Goal: Task Accomplishment & Management: Manage account settings

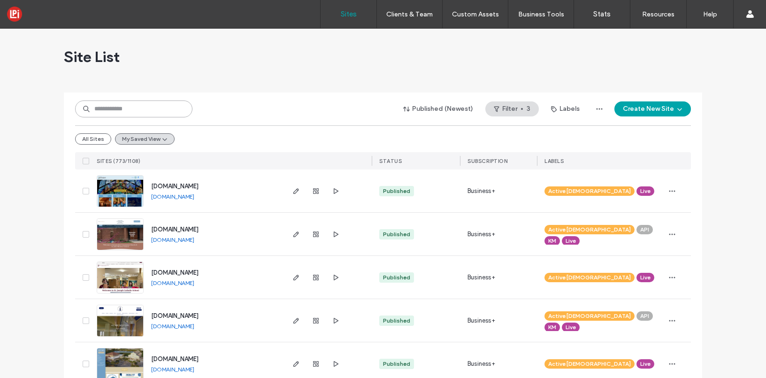
click at [122, 112] on input at bounding box center [133, 108] width 117 height 17
paste input "**********"
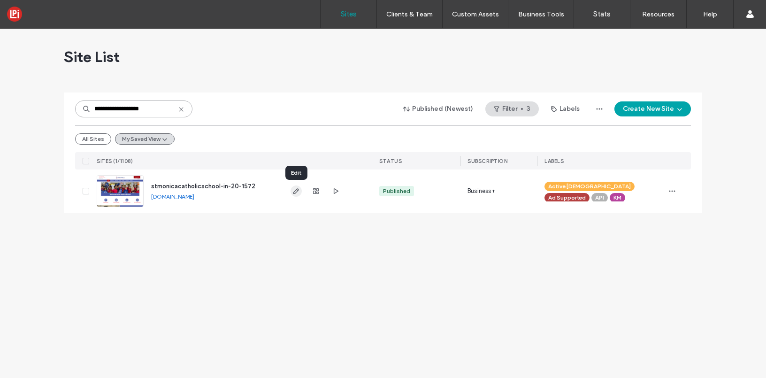
type input "**********"
click at [295, 190] on use "button" at bounding box center [296, 191] width 6 height 6
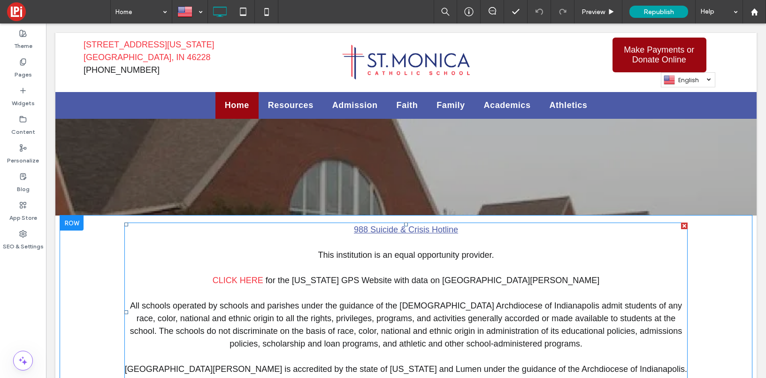
scroll to position [1684, 0]
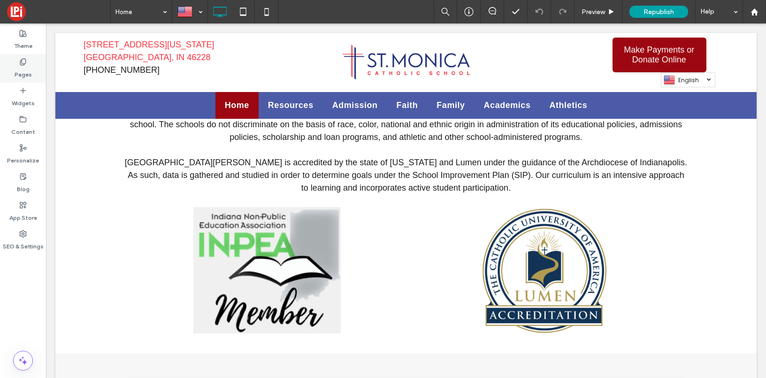
click at [16, 66] on label "Pages" at bounding box center [23, 72] width 17 height 13
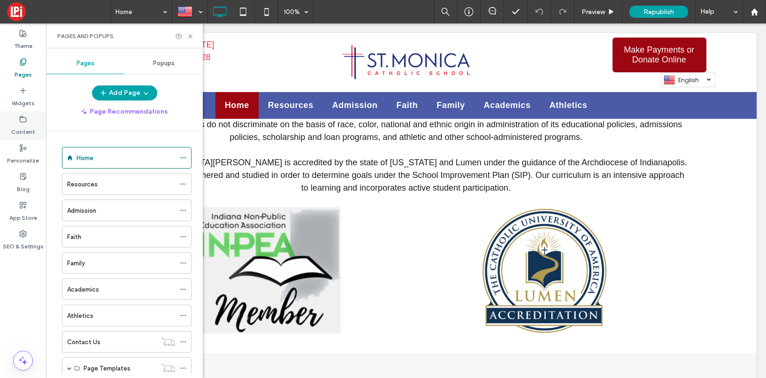
click at [23, 118] on icon at bounding box center [23, 119] width 8 height 8
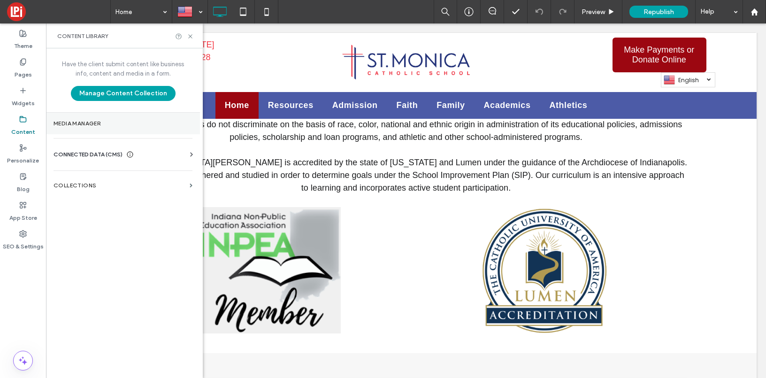
click at [78, 117] on section "Media Manager" at bounding box center [123, 124] width 154 height 22
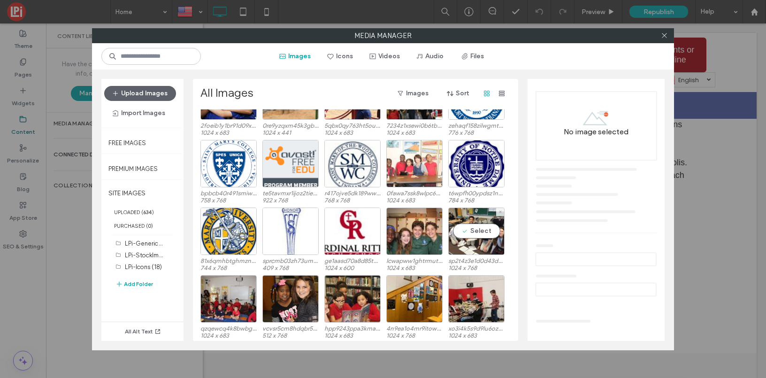
scroll to position [6319, 0]
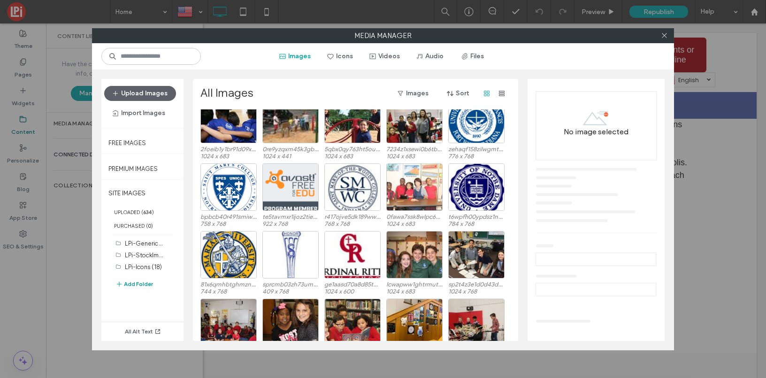
click at [144, 284] on button "Add Folder" at bounding box center [134, 283] width 38 height 11
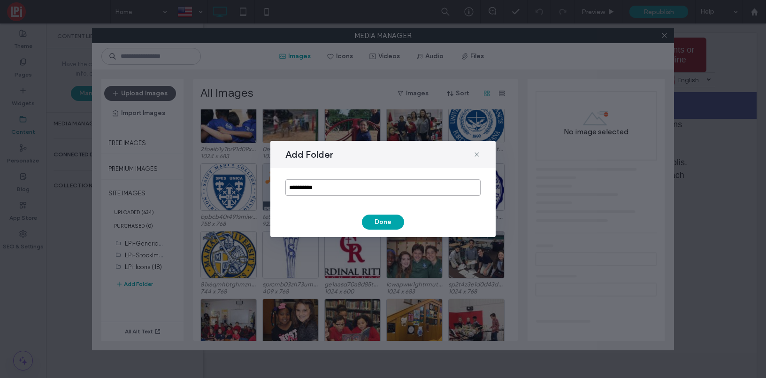
click at [361, 193] on input "**********" at bounding box center [382, 187] width 195 height 16
type input "*****"
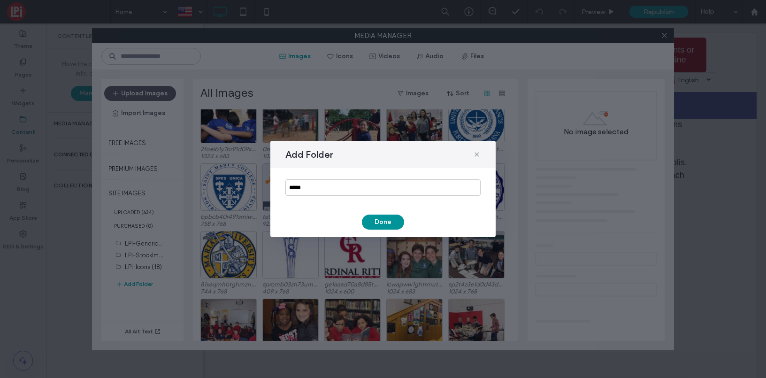
click at [383, 222] on button "Done" at bounding box center [383, 222] width 42 height 15
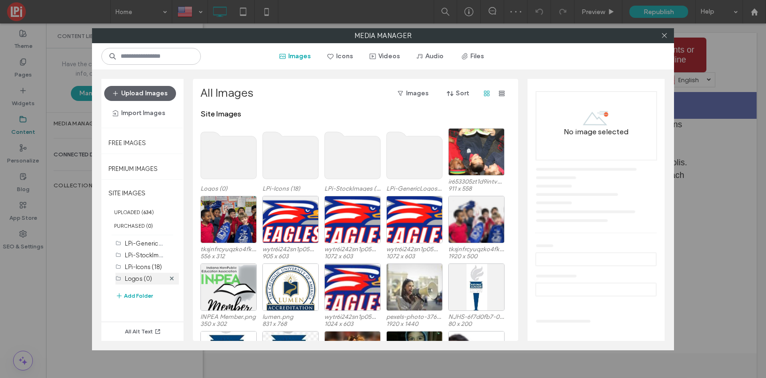
click at [136, 280] on label "Logos (0)" at bounding box center [138, 278] width 27 height 7
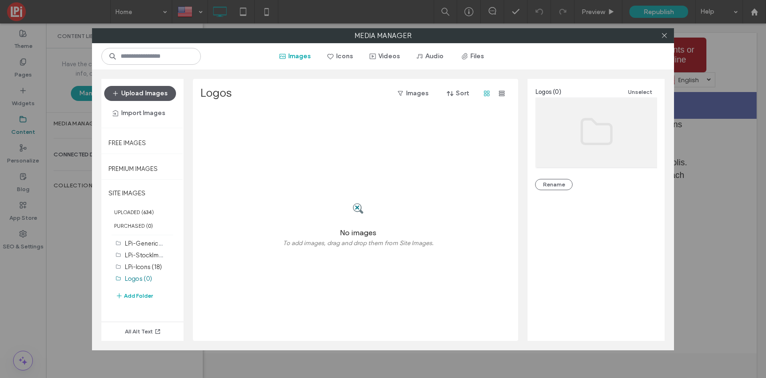
click at [155, 95] on button "Upload Images" at bounding box center [140, 93] width 72 height 15
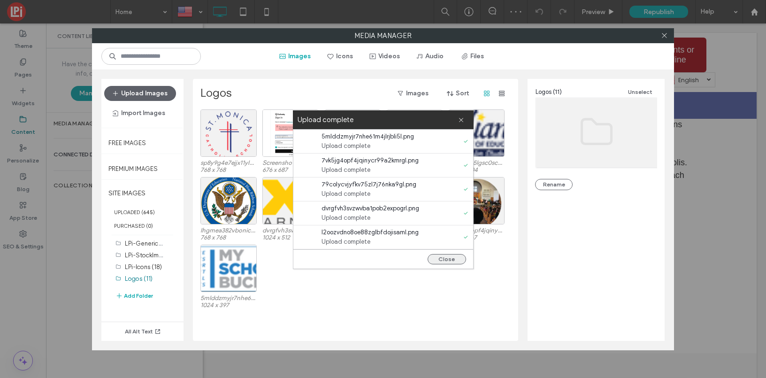
click at [450, 258] on button "Close" at bounding box center [447, 259] width 38 height 10
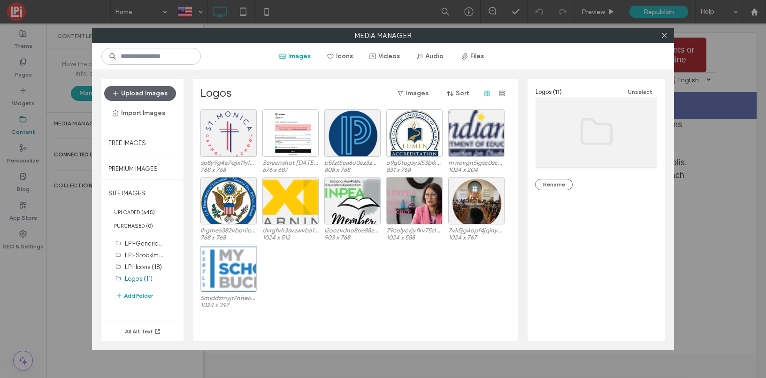
click at [384, 301] on div "5mlddzmyjr7nhe61m4jlrjbli5l.png 1024 x 397" at bounding box center [357, 279] width 315 height 68
click at [129, 279] on label "Logos (11)" at bounding box center [139, 278] width 28 height 7
click at [126, 211] on label "UPLOADED ( 645 )" at bounding box center [142, 212] width 82 height 14
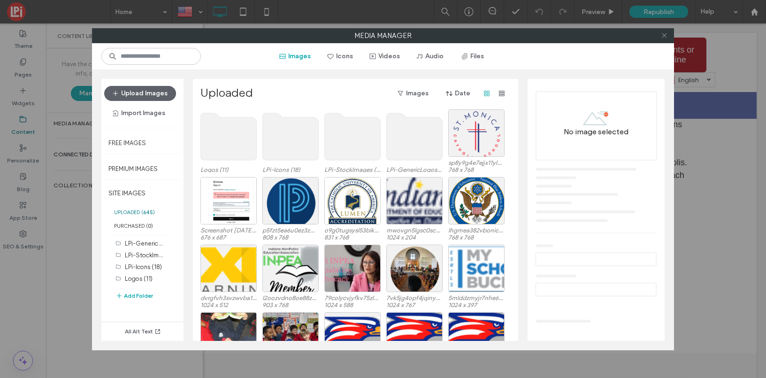
click at [665, 32] on icon at bounding box center [664, 35] width 7 height 7
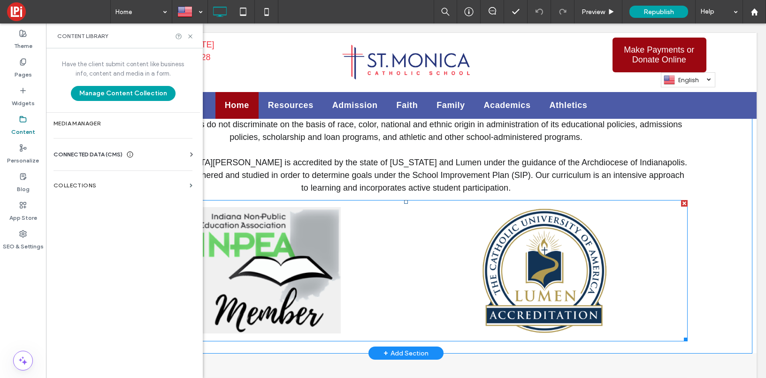
scroll to position [1686, 0]
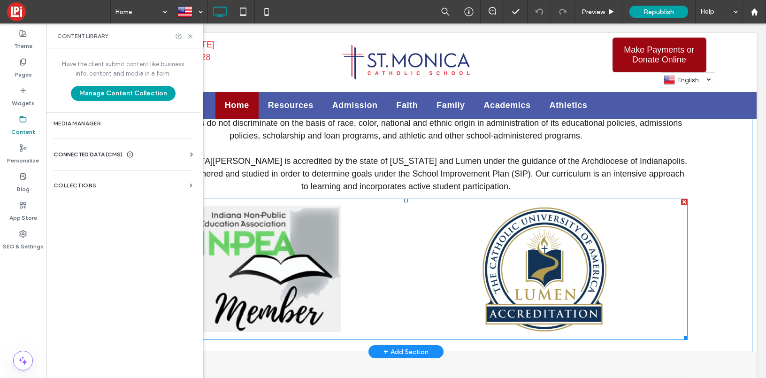
click at [304, 209] on link at bounding box center [266, 269] width 271 height 127
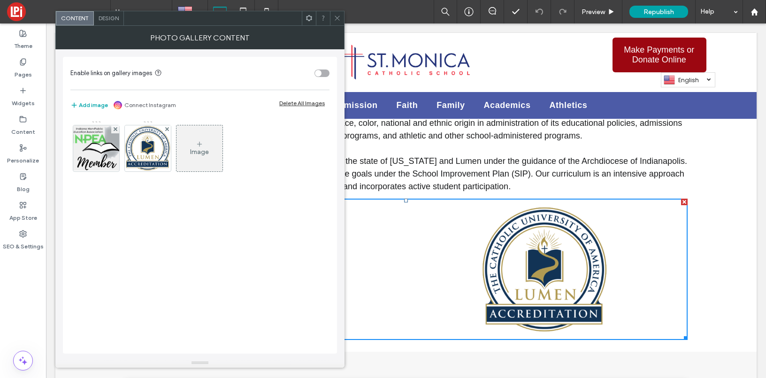
click at [281, 215] on div "Image" at bounding box center [199, 231] width 259 height 233
click at [97, 144] on img at bounding box center [96, 148] width 54 height 46
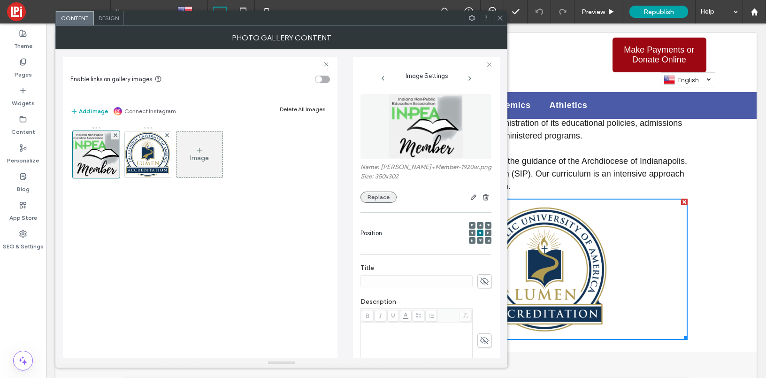
click at [382, 197] on button "Replace" at bounding box center [379, 197] width 36 height 11
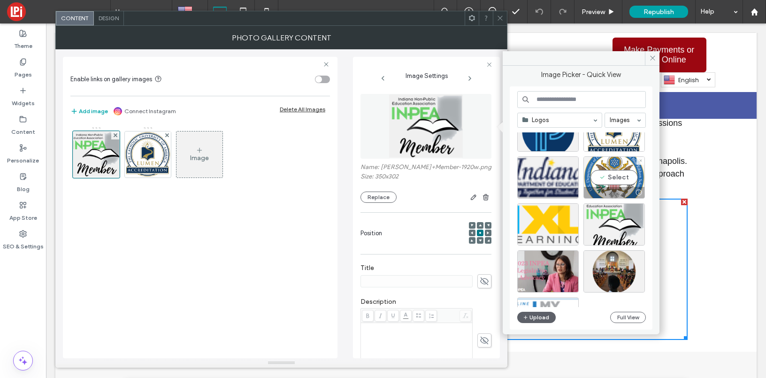
scroll to position [85, 0]
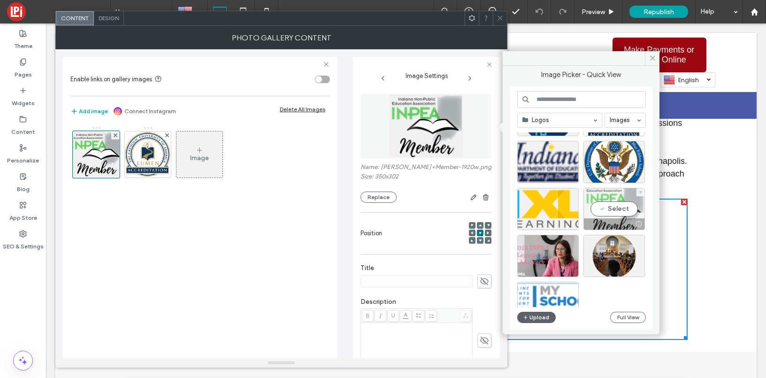
click at [613, 214] on div "Select" at bounding box center [613, 209] width 61 height 42
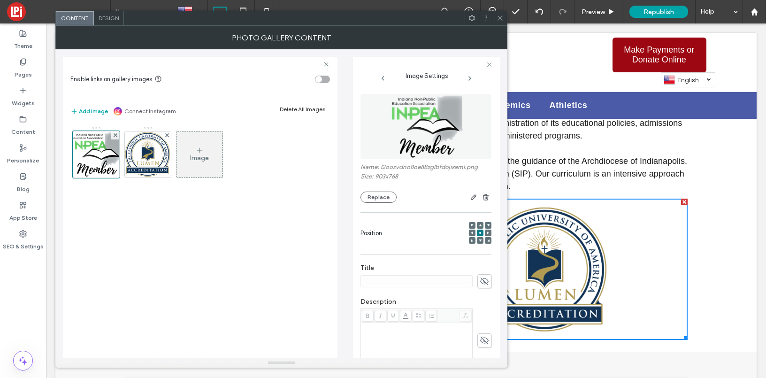
click at [500, 15] on icon at bounding box center [500, 18] width 7 height 7
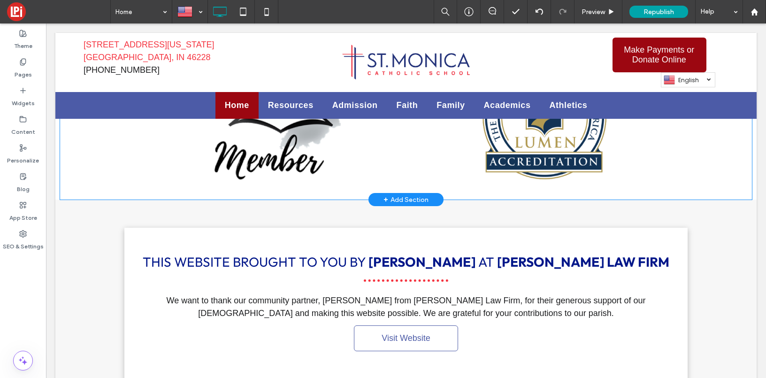
scroll to position [1640, 0]
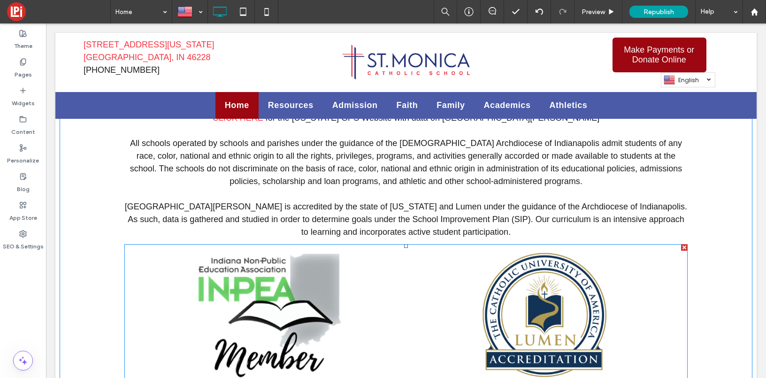
click at [554, 251] on link at bounding box center [545, 314] width 271 height 127
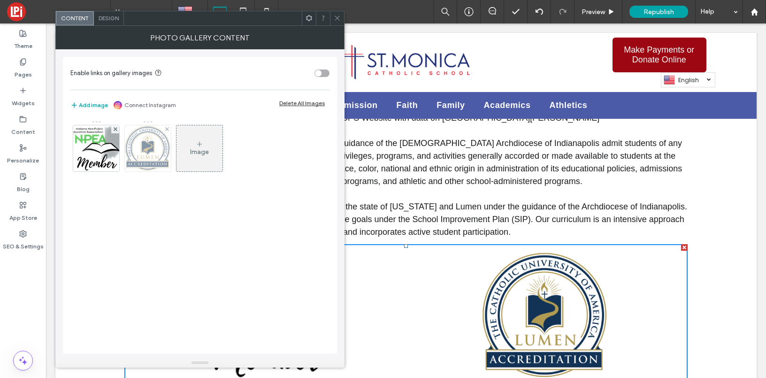
click at [151, 154] on img at bounding box center [148, 148] width 50 height 46
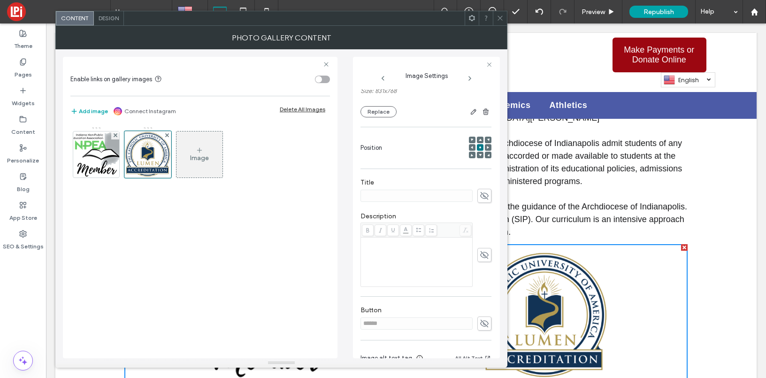
scroll to position [128, 0]
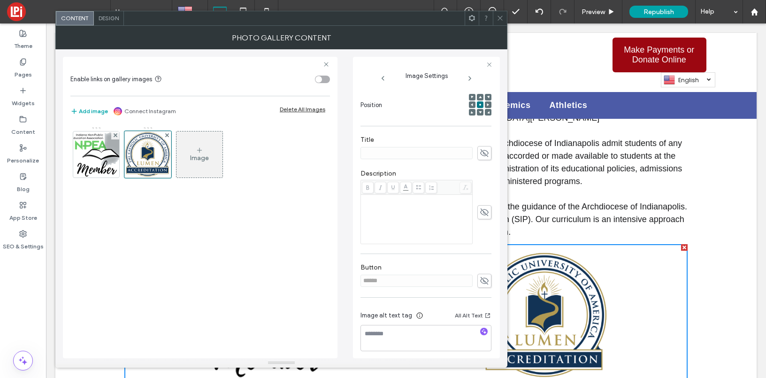
click at [477, 277] on span at bounding box center [484, 281] width 14 height 14
click at [477, 274] on span at bounding box center [484, 281] width 14 height 14
click at [318, 77] on div "toggle" at bounding box center [318, 79] width 7 height 7
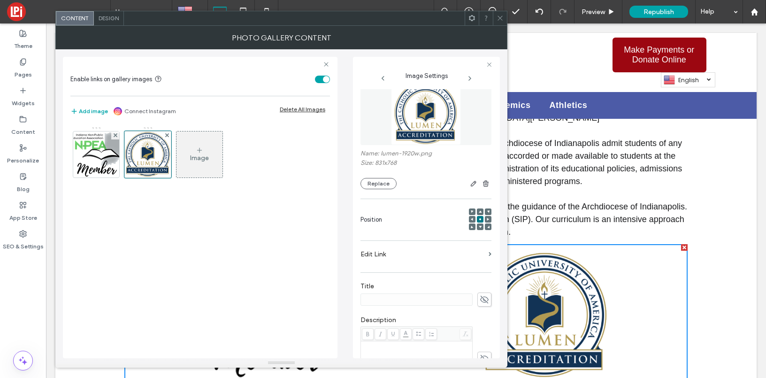
scroll to position [12, 0]
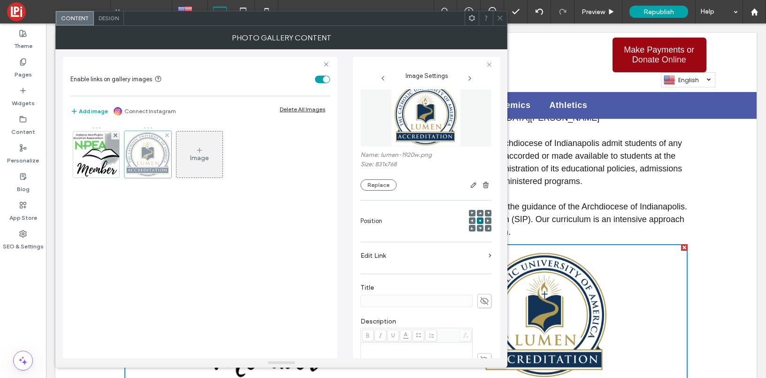
click at [144, 152] on div at bounding box center [147, 154] width 47 height 47
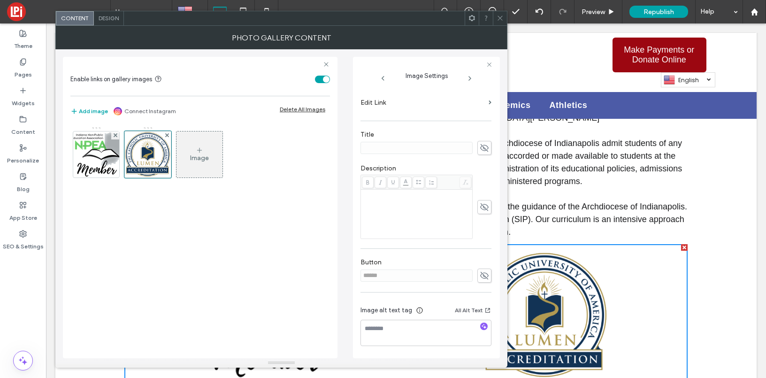
click at [399, 100] on label "Edit Link" at bounding box center [423, 102] width 124 height 17
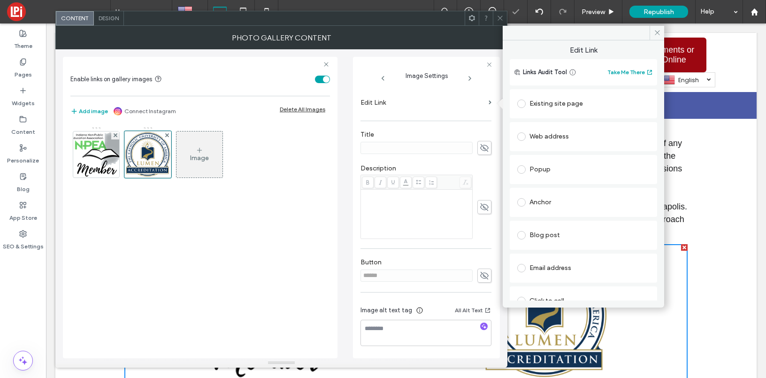
click at [543, 137] on div "Web address" at bounding box center [583, 136] width 132 height 15
click at [552, 187] on div "Set as no follow" at bounding box center [550, 186] width 44 height 9
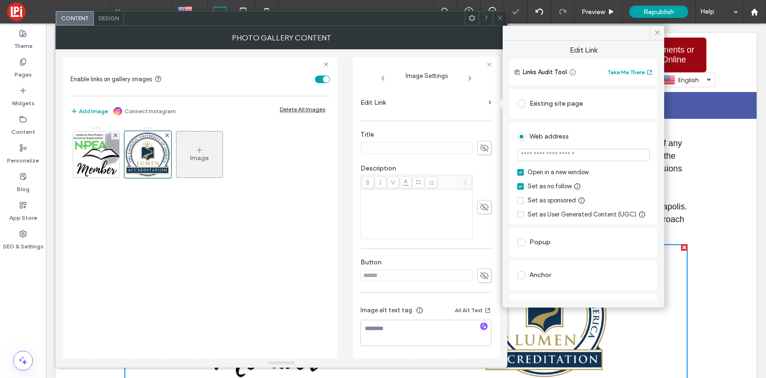
click at [548, 152] on input "url" at bounding box center [583, 155] width 132 height 12
paste input "**********"
type input "**********"
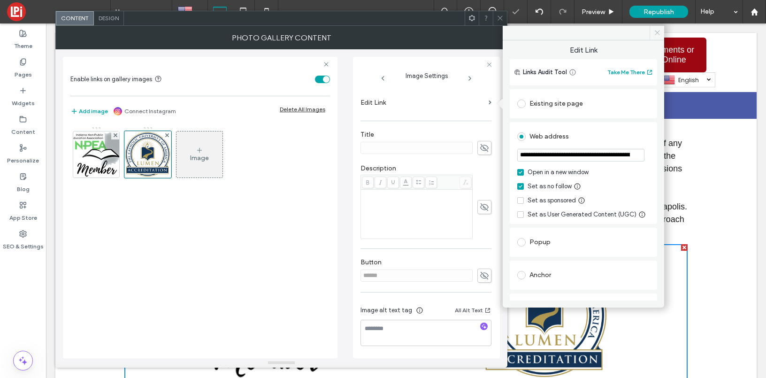
click at [654, 29] on icon at bounding box center [657, 32] width 7 height 7
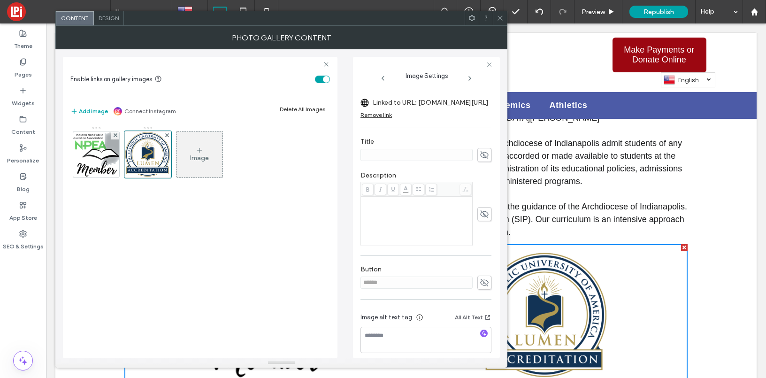
click at [501, 16] on icon at bounding box center [500, 18] width 7 height 7
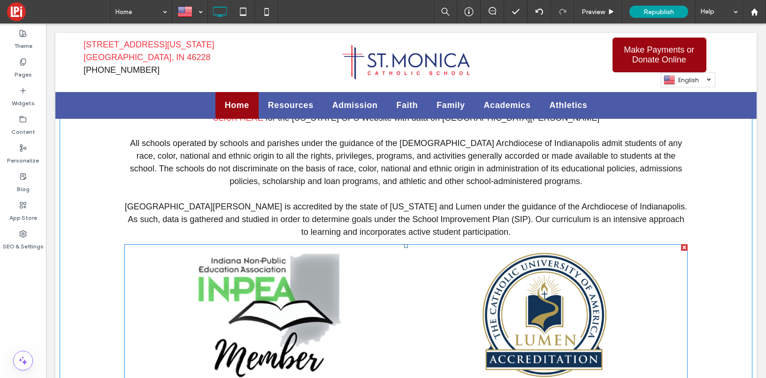
click at [265, 278] on link at bounding box center [266, 314] width 271 height 127
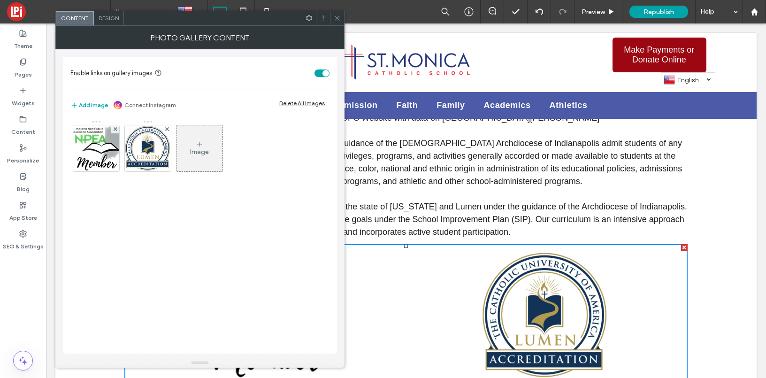
click at [196, 148] on div "Image" at bounding box center [199, 152] width 19 height 8
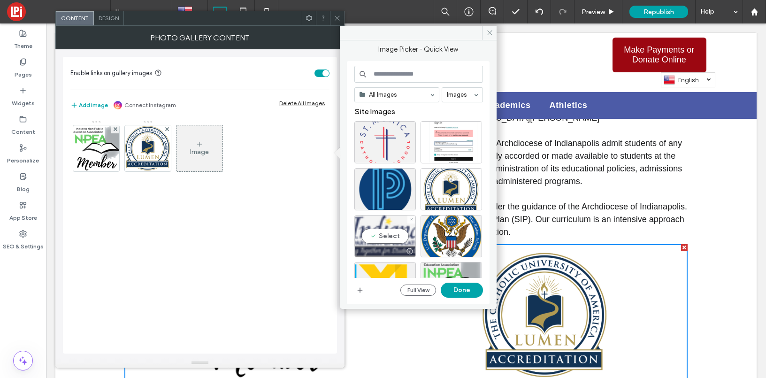
click at [376, 232] on div "Select" at bounding box center [384, 236] width 61 height 42
click at [456, 290] on button "Done" at bounding box center [462, 290] width 42 height 15
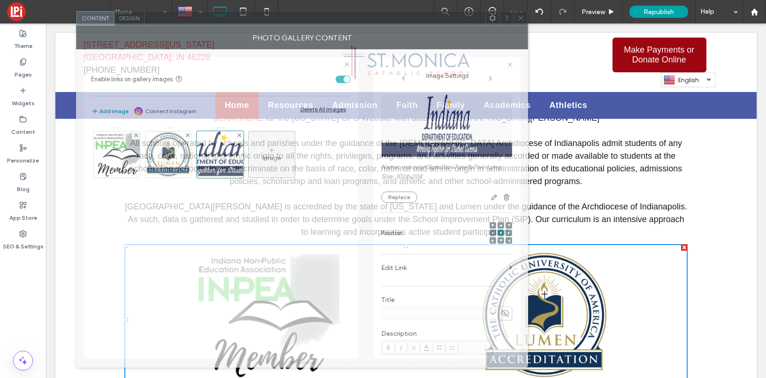
drag, startPoint x: 324, startPoint y: 16, endPoint x: 602, endPoint y: 27, distance: 278.6
click at [485, 25] on div at bounding box center [315, 18] width 341 height 14
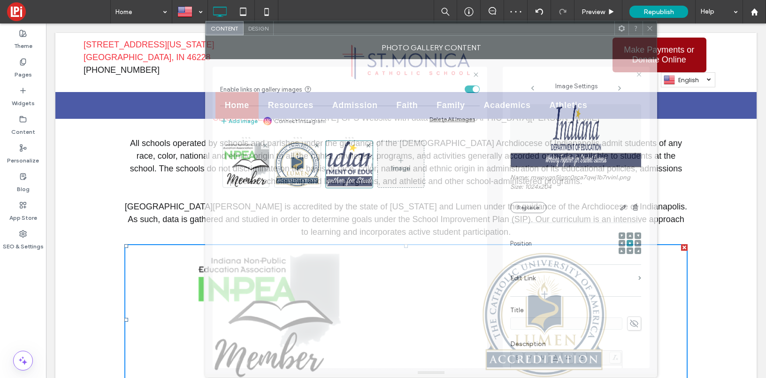
drag, startPoint x: 580, startPoint y: 38, endPoint x: 469, endPoint y: 37, distance: 110.8
click at [469, 37] on div "Photo Gallery Content" at bounding box center [431, 47] width 452 height 23
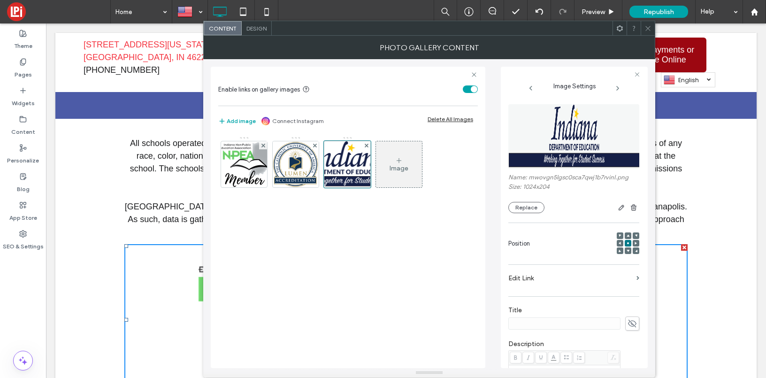
click at [255, 23] on div "Design" at bounding box center [257, 28] width 30 height 14
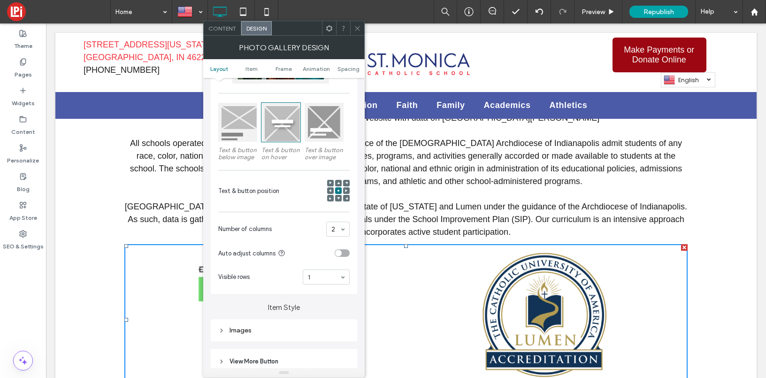
scroll to position [115, 0]
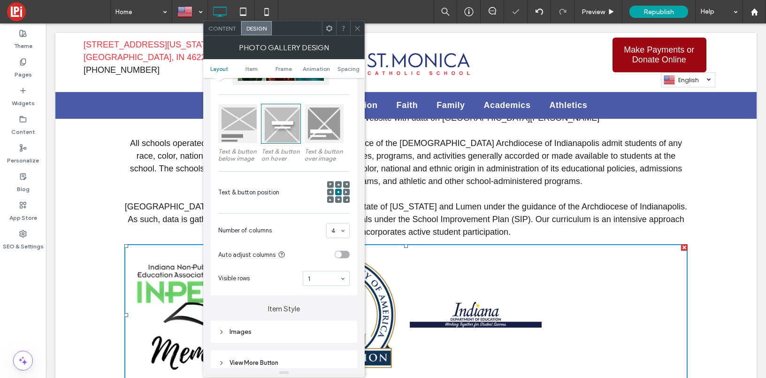
click at [227, 27] on span "Content" at bounding box center [222, 28] width 28 height 7
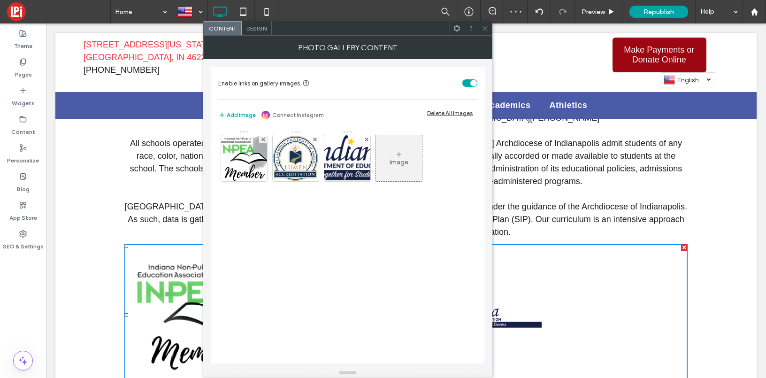
click at [403, 157] on div "Image" at bounding box center [399, 158] width 46 height 44
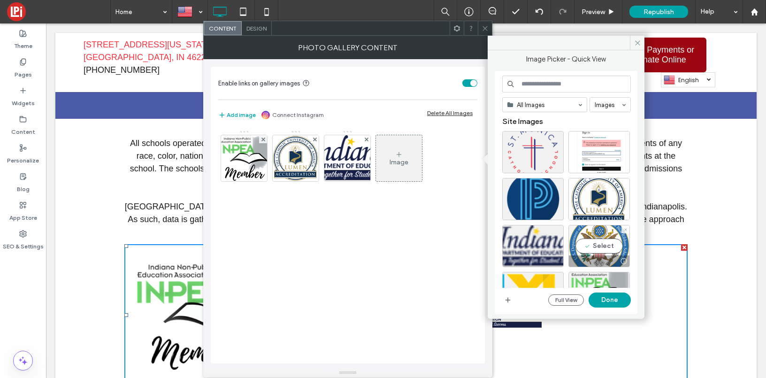
click at [595, 243] on div "Select" at bounding box center [598, 246] width 61 height 42
click at [606, 299] on button "Done" at bounding box center [610, 299] width 42 height 15
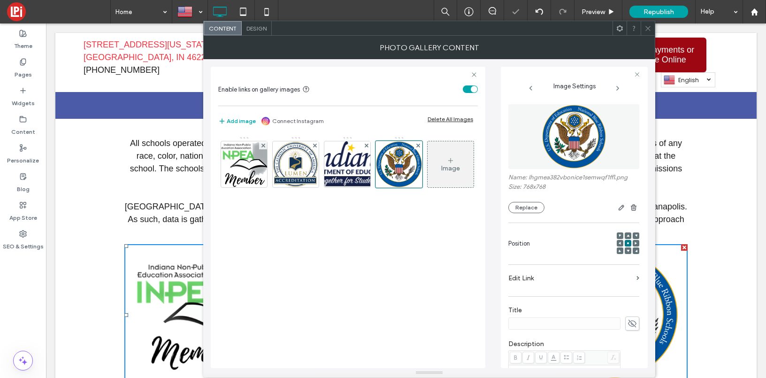
click at [644, 26] on div at bounding box center [648, 28] width 14 height 14
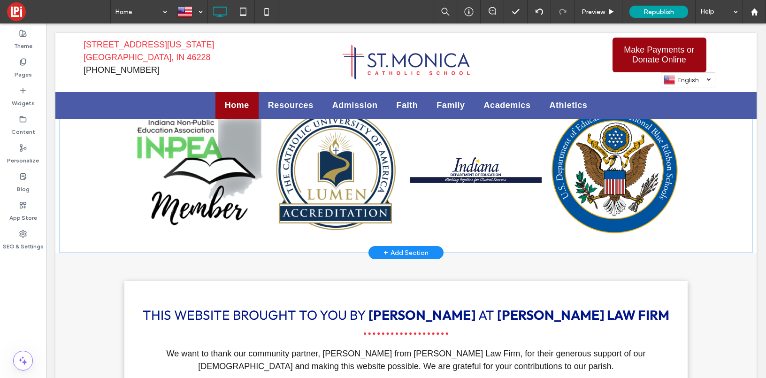
scroll to position [1721, 0]
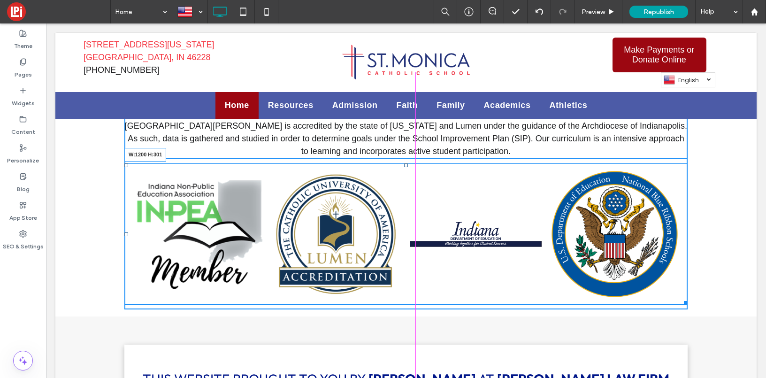
drag, startPoint x: 685, startPoint y: 246, endPoint x: 799, endPoint y: 289, distance: 121.7
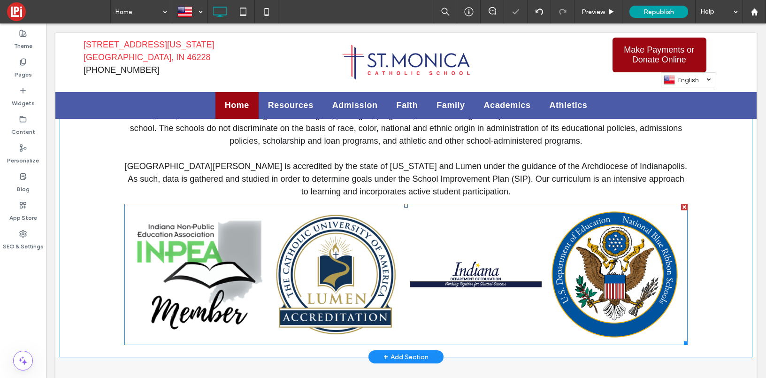
scroll to position [1673, 0]
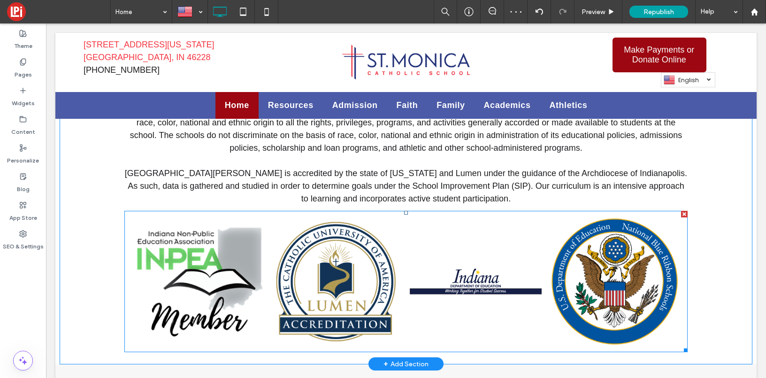
click at [564, 218] on link at bounding box center [615, 281] width 132 height 127
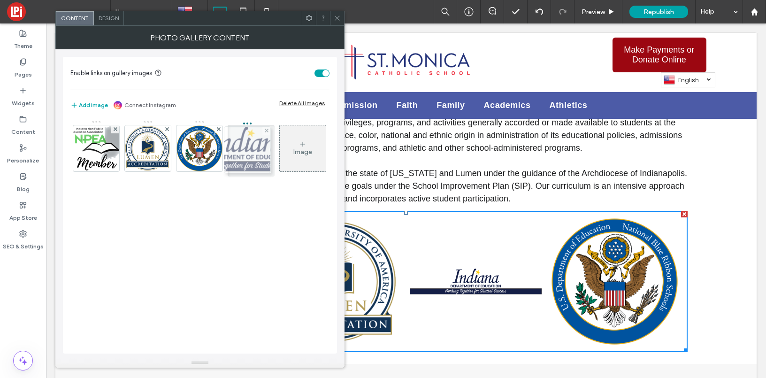
drag, startPoint x: 197, startPoint y: 146, endPoint x: 242, endPoint y: 148, distance: 45.1
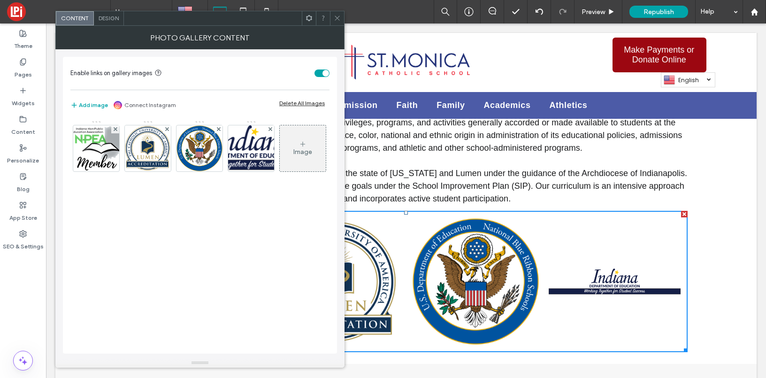
click at [336, 19] on icon at bounding box center [337, 18] width 7 height 7
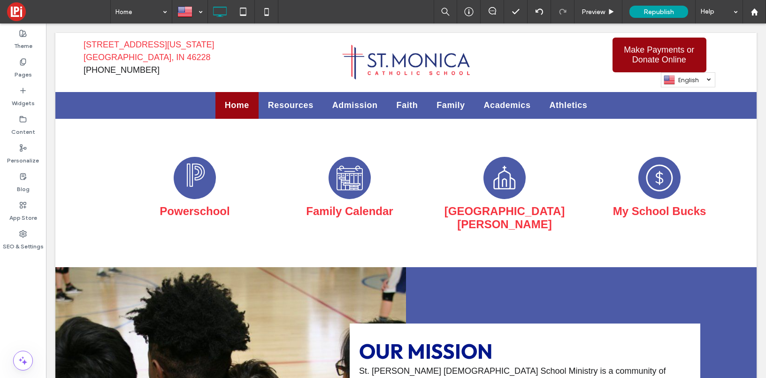
scroll to position [0, 0]
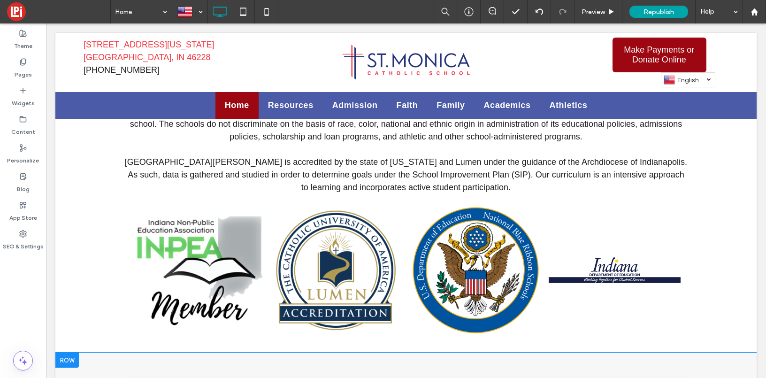
scroll to position [1684, 0]
